Goal: Entertainment & Leisure: Consume media (video, audio)

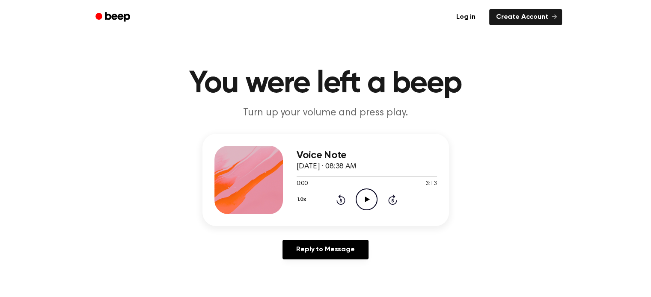
click at [359, 201] on icon "Play Audio" at bounding box center [366, 200] width 22 height 22
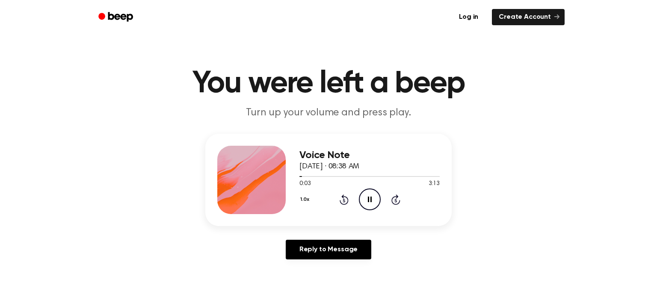
click at [303, 204] on button "1.0x" at bounding box center [305, 199] width 13 height 15
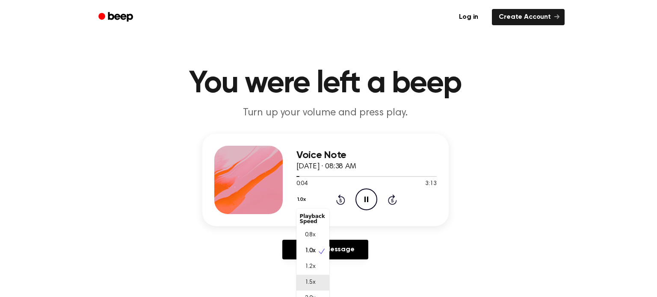
click at [309, 281] on span "1.5x" at bounding box center [310, 282] width 11 height 9
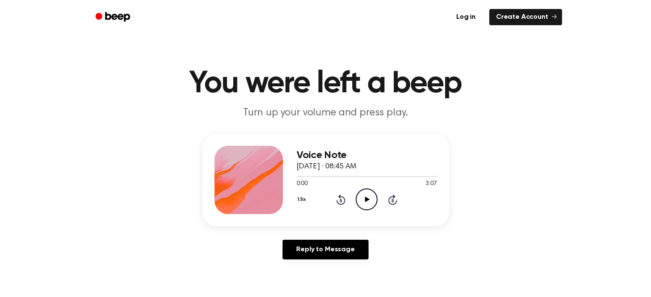
click at [361, 201] on icon "Play Audio" at bounding box center [366, 200] width 22 height 22
click at [355, 198] on icon "Play Audio" at bounding box center [366, 200] width 22 height 22
click at [371, 201] on icon "Play Audio" at bounding box center [366, 200] width 22 height 22
click at [380, 201] on div "1.5x Rewind 5 seconds Play Audio Skip 5 seconds" at bounding box center [366, 200] width 140 height 22
click at [375, 202] on icon "Play Audio" at bounding box center [366, 200] width 22 height 22
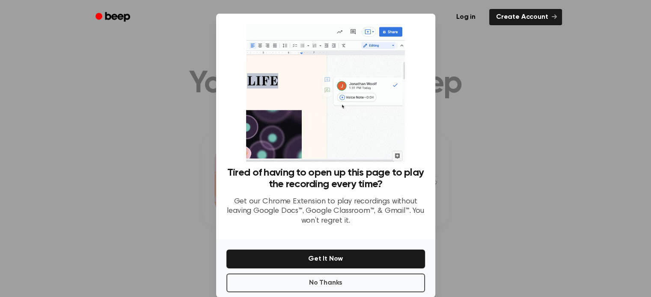
click at [504, 133] on div at bounding box center [325, 148] width 651 height 297
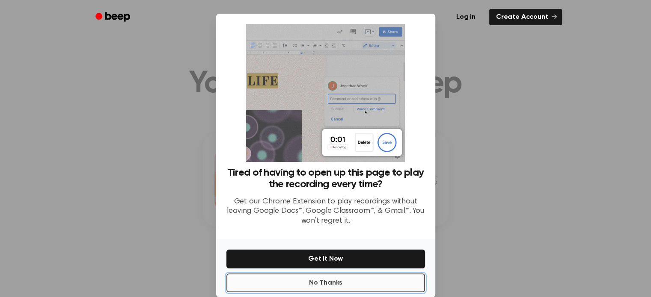
click at [368, 292] on button "No Thanks" at bounding box center [325, 283] width 198 height 19
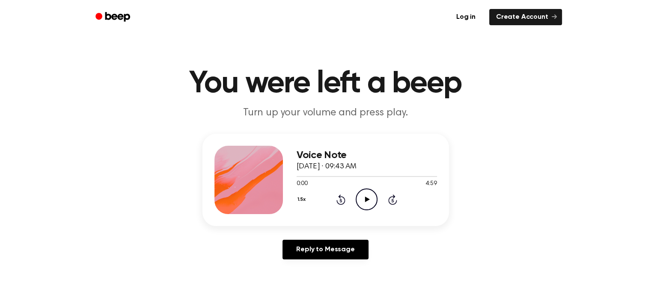
click at [372, 203] on icon "Play Audio" at bounding box center [366, 200] width 22 height 22
click at [372, 196] on icon "Play Audio" at bounding box center [366, 200] width 22 height 22
